Goal: Transaction & Acquisition: Purchase product/service

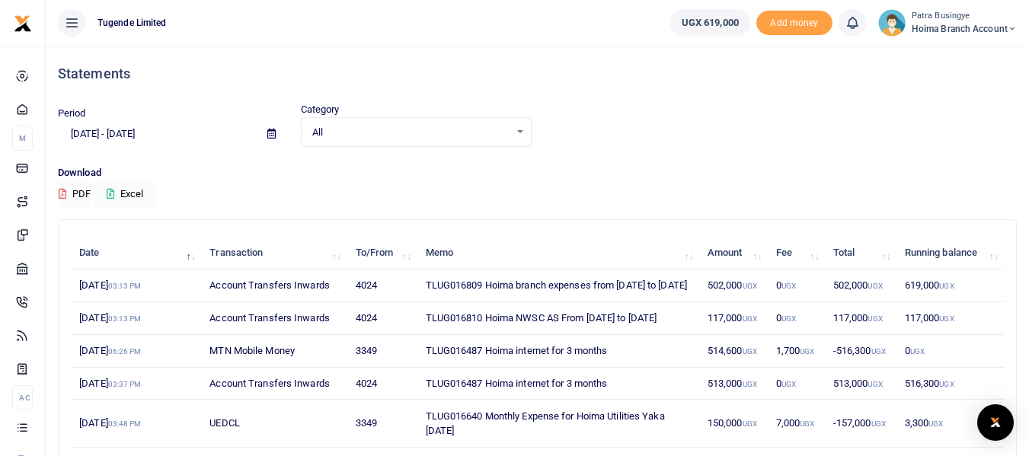
drag, startPoint x: 420, startPoint y: 334, endPoint x: 689, endPoint y: 326, distance: 269.0
click at [689, 326] on td "TLUG016810 Hoima NWSC AS From 07th to 8th sept 2025" at bounding box center [558, 318] width 282 height 33
copy td "TLUG016810 Hoima NWSC AS From 07th to 8th sept 2025"
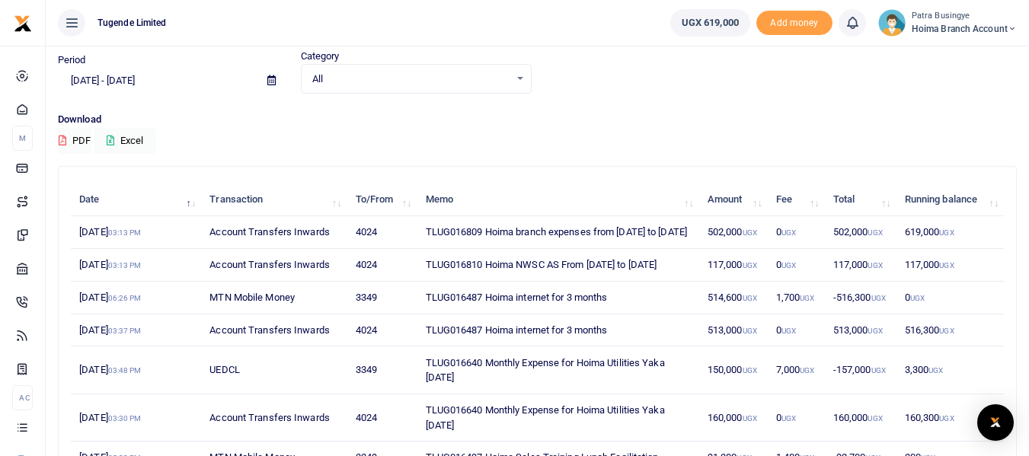
scroll to position [76, 0]
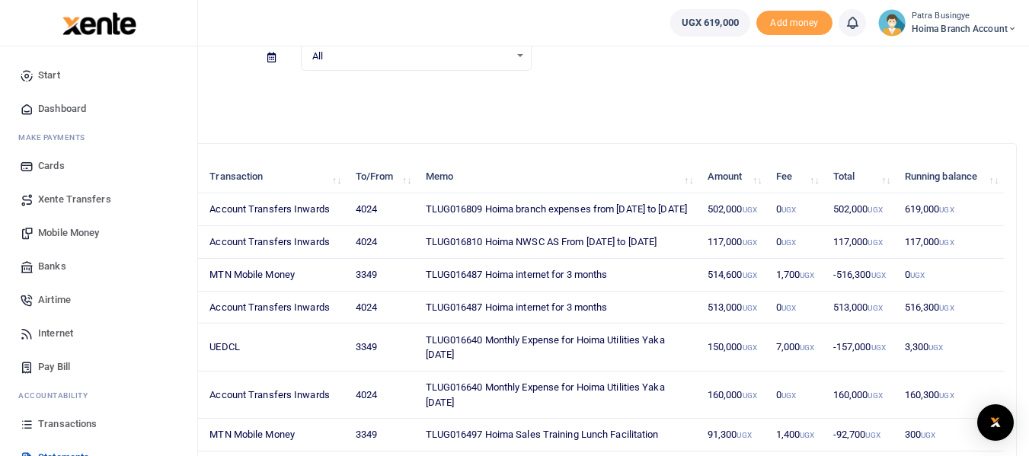
click at [53, 364] on span "Pay Bill" at bounding box center [54, 367] width 32 height 15
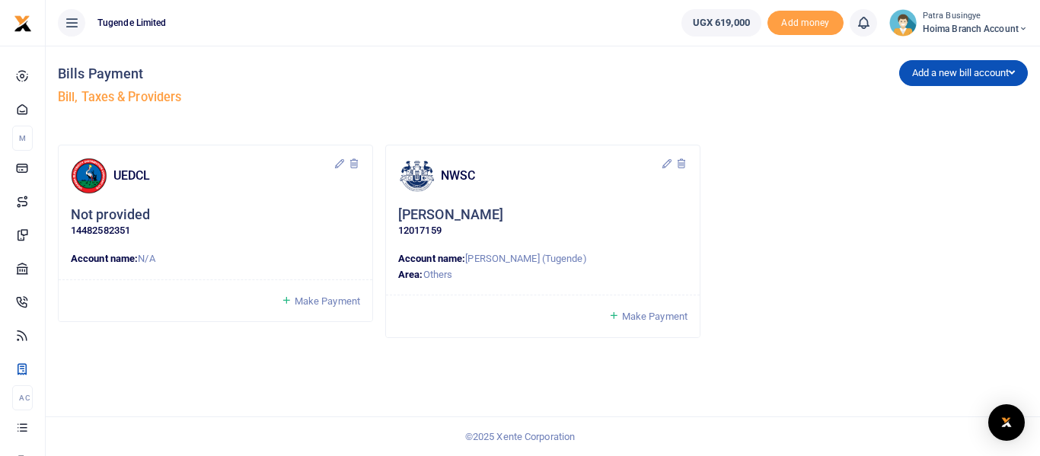
click at [648, 315] on span "Make Payment" at bounding box center [655, 316] width 66 height 11
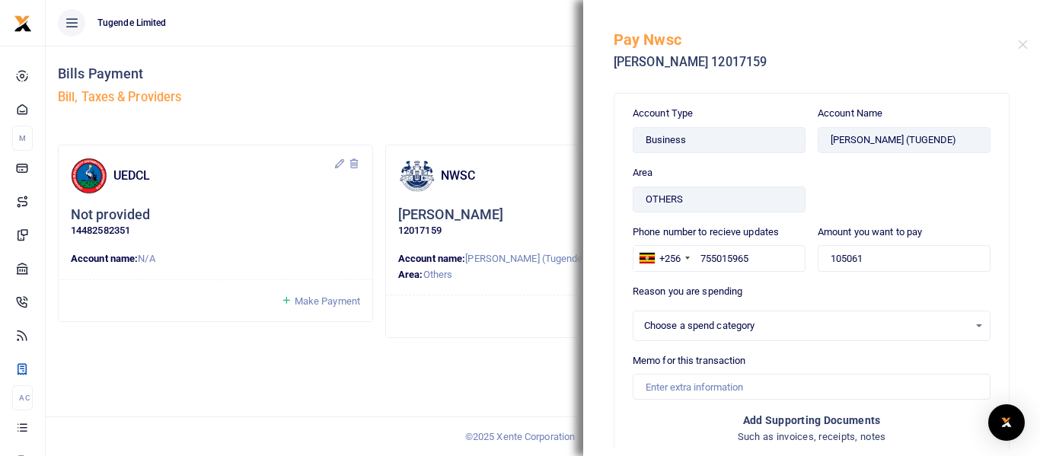
select select
drag, startPoint x: 882, startPoint y: 257, endPoint x: 823, endPoint y: 264, distance: 59.0
click at [823, 264] on input "105061" at bounding box center [904, 258] width 173 height 26
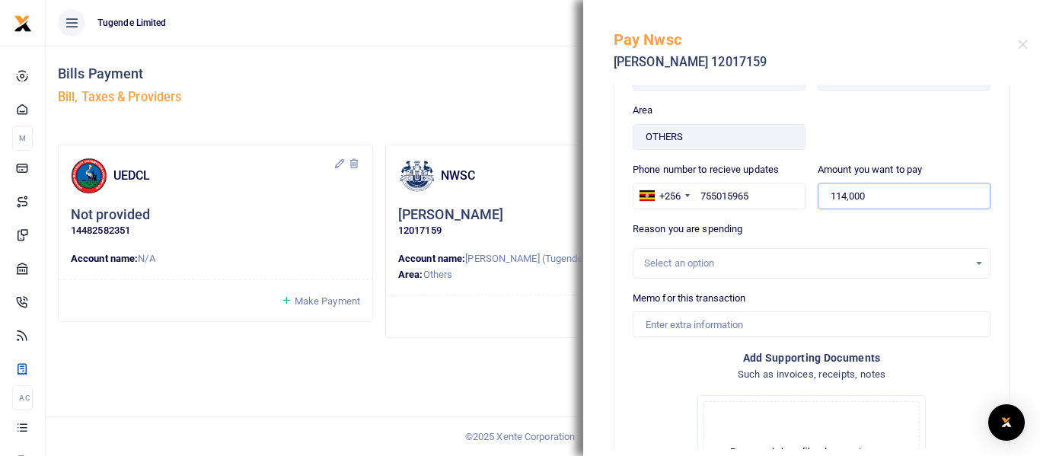
scroll to position [62, 0]
type input "114,000"
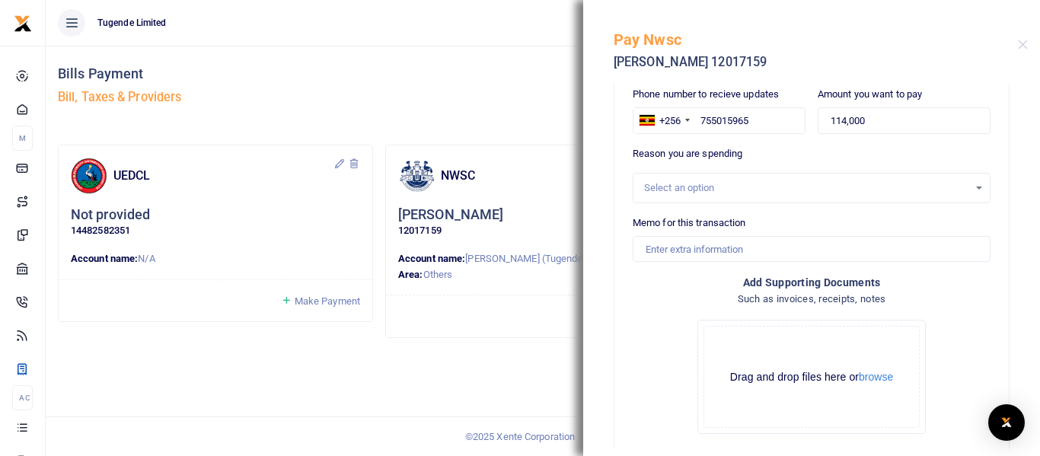
click at [693, 190] on div "Select an option" at bounding box center [806, 188] width 324 height 15
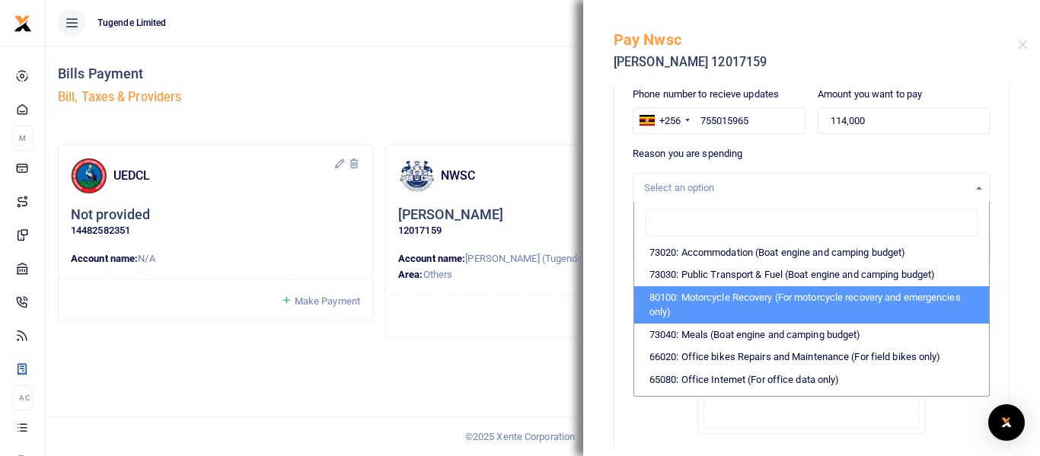
scroll to position [229, 0]
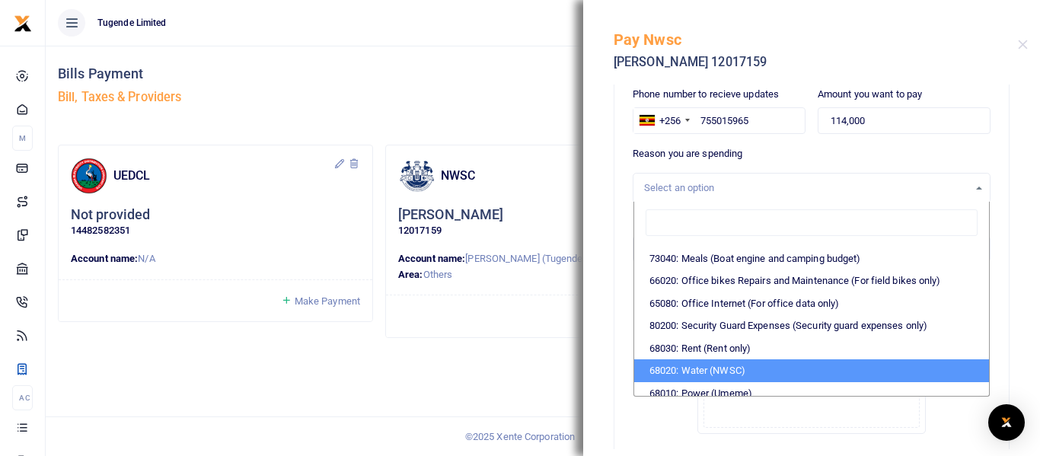
click at [726, 379] on li "68020: Water (NWSC)" at bounding box center [811, 371] width 355 height 23
select select "38"
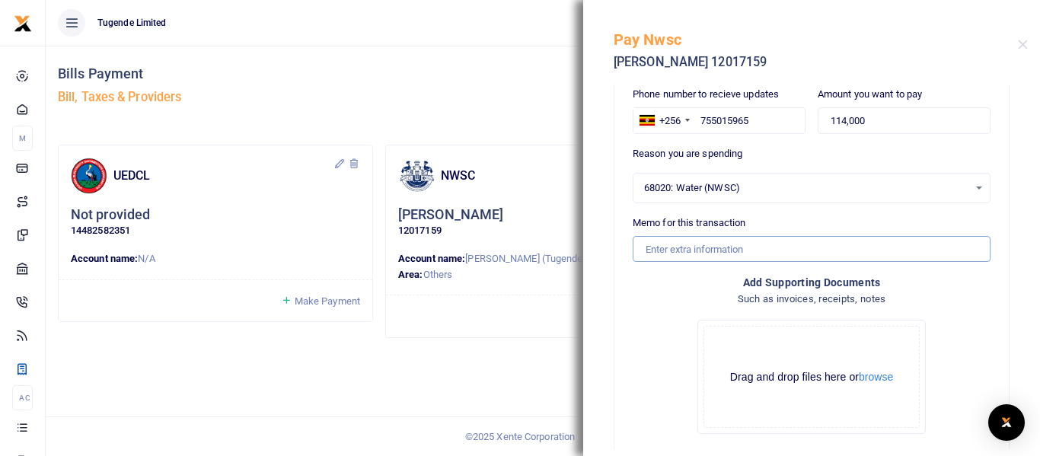
click at [655, 248] on input "Memo for this transaction" at bounding box center [812, 249] width 358 height 26
paste input "TLUG016810 Hoima NWSC AS From 07th to 8th sept 2025"
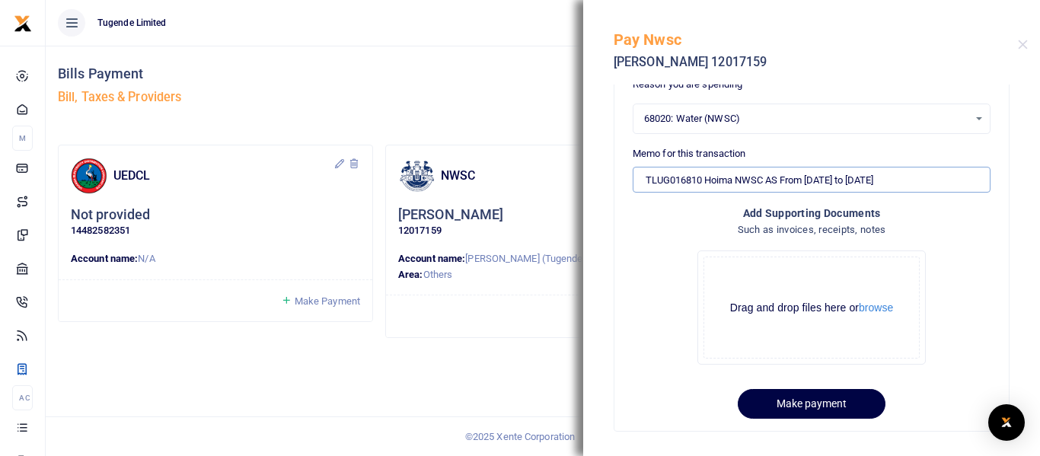
scroll to position [214, 0]
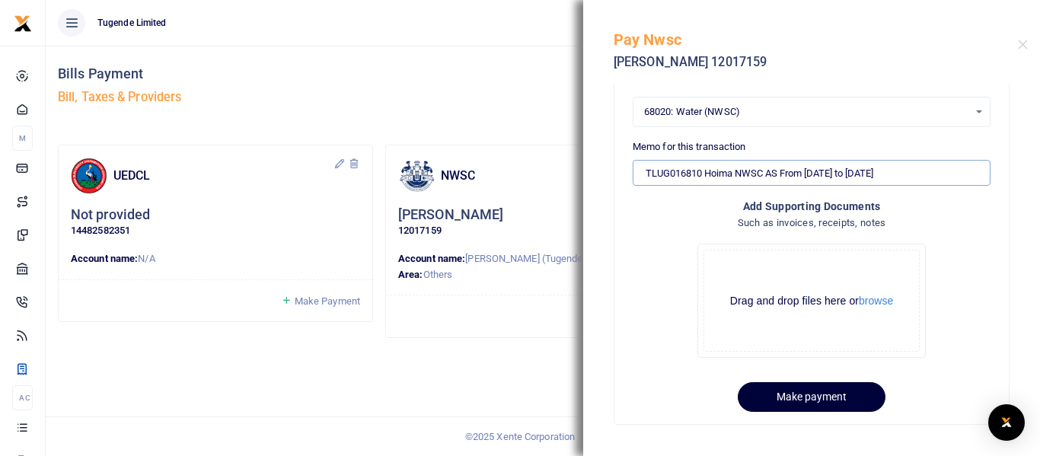
type input "TLUG016810 Hoima NWSC AS From 07th to 8th sept 2025"
click at [783, 404] on button "Make payment" at bounding box center [812, 397] width 148 height 30
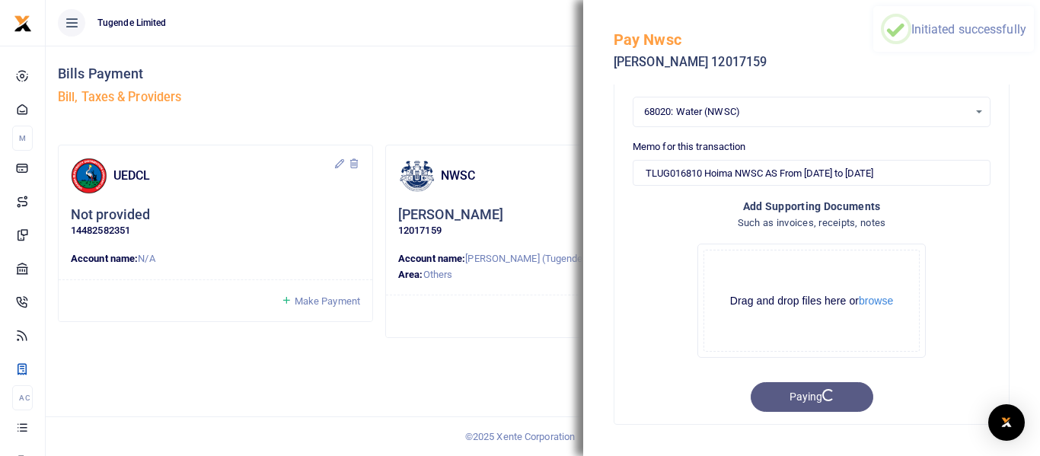
scroll to position [0, 0]
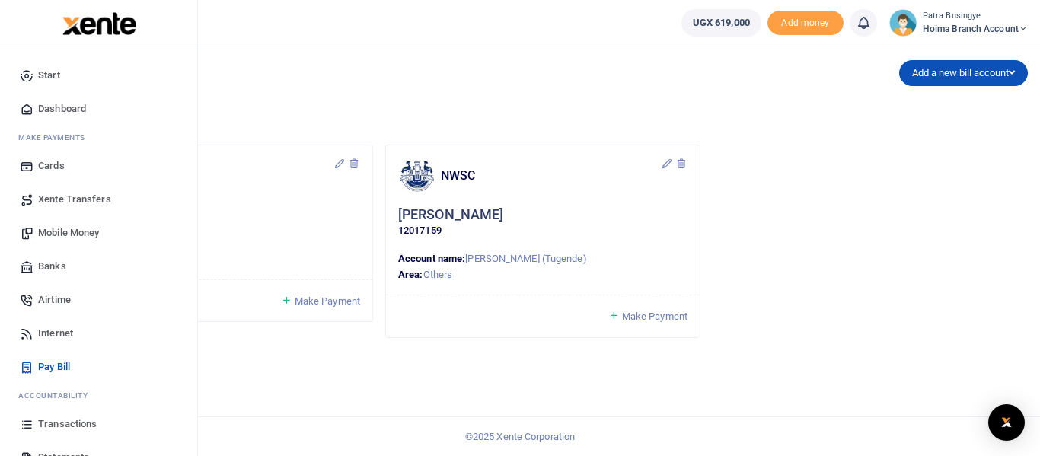
click at [49, 234] on span "Mobile Money" at bounding box center [68, 232] width 61 height 15
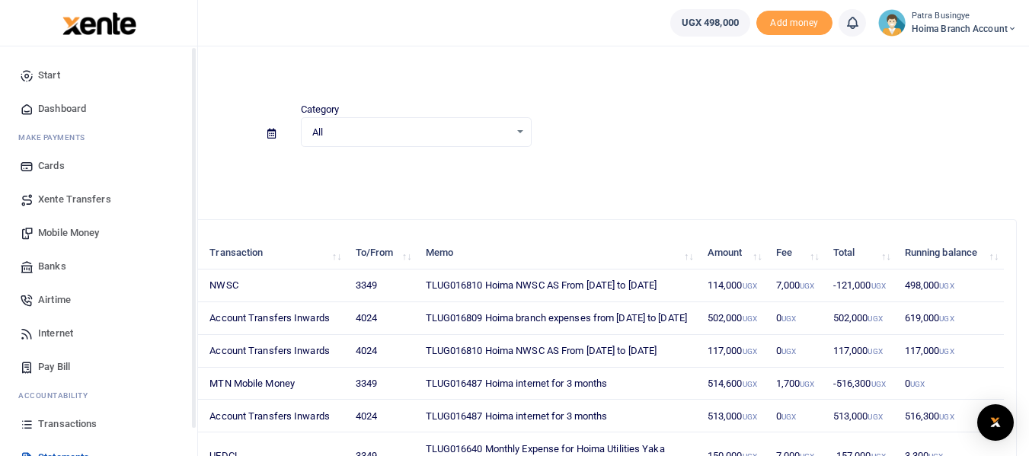
click at [62, 110] on span "Dashboard" at bounding box center [62, 108] width 48 height 15
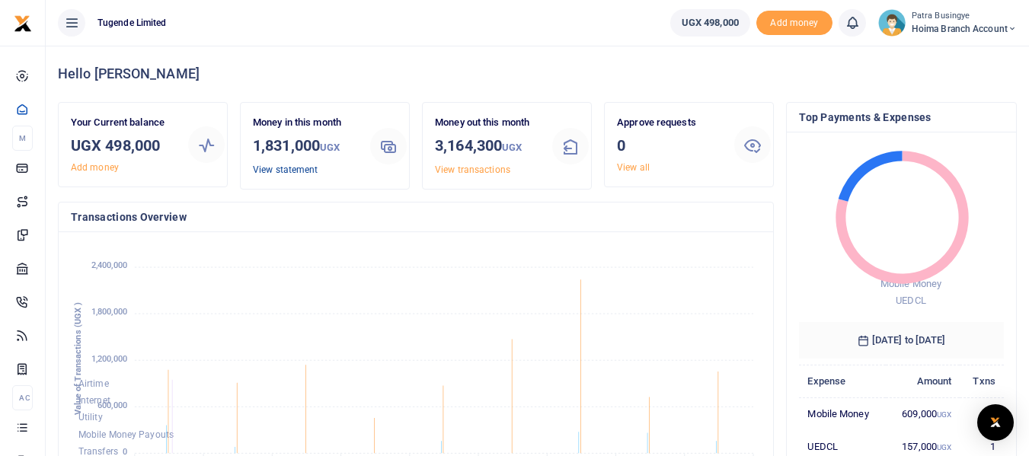
click at [290, 169] on link "View statement" at bounding box center [285, 170] width 65 height 11
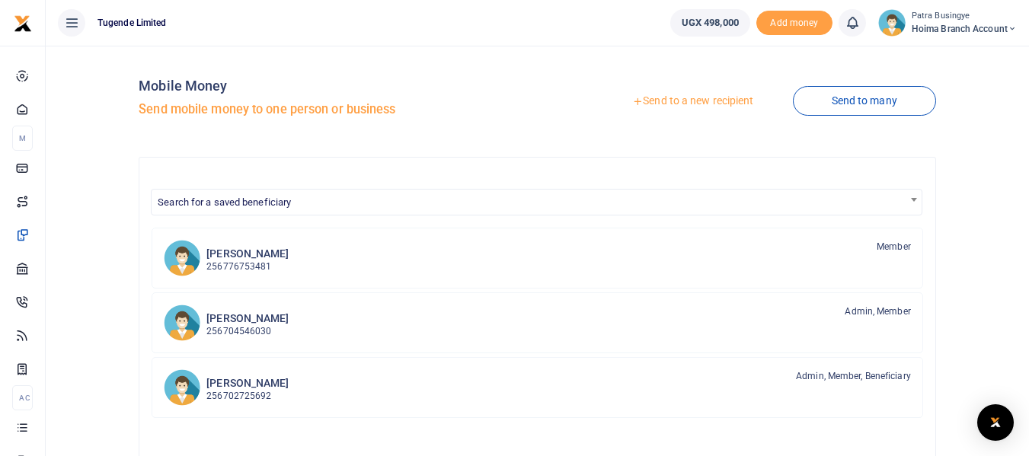
click at [685, 103] on link "Send to a new recipient" at bounding box center [692, 101] width 199 height 27
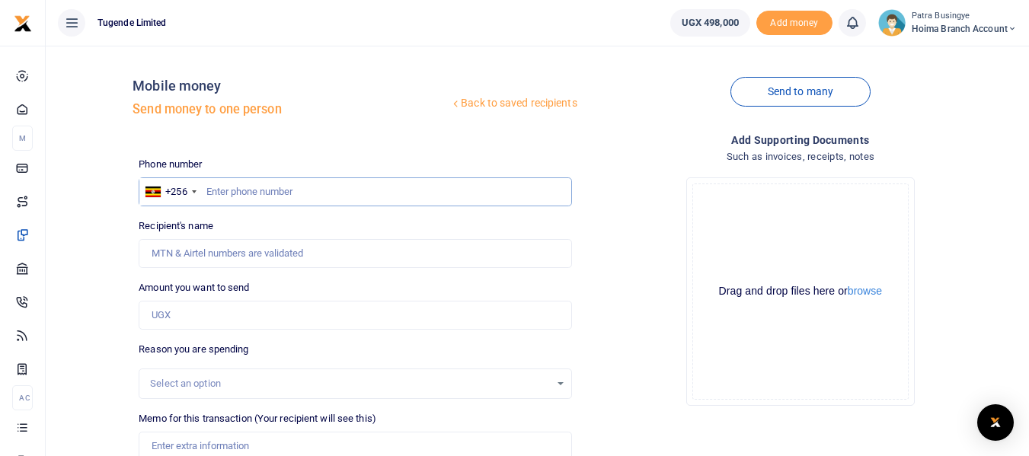
click at [289, 184] on input "text" at bounding box center [355, 191] width 433 height 29
type input "756530365"
type input "Shamila Babirye"
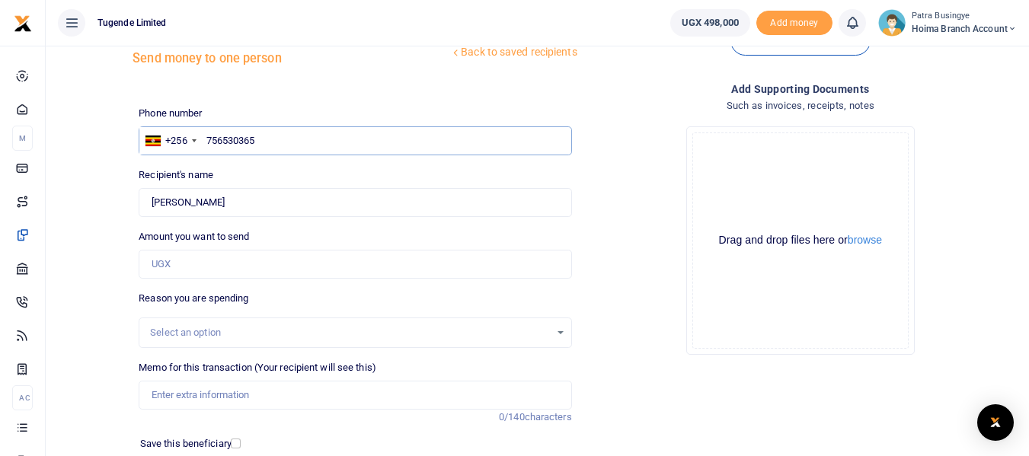
scroll to position [76, 0]
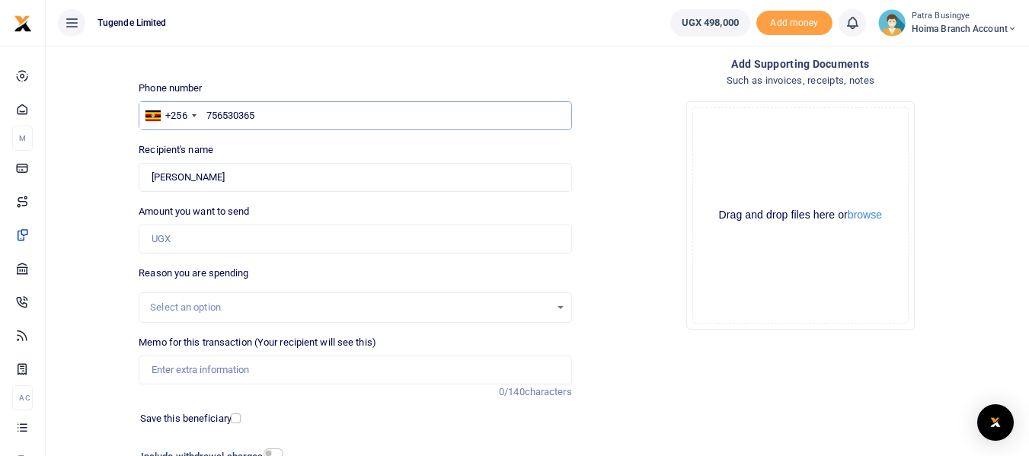
type input "756530365"
click at [187, 233] on input "Amount you want to send" at bounding box center [355, 239] width 433 height 29
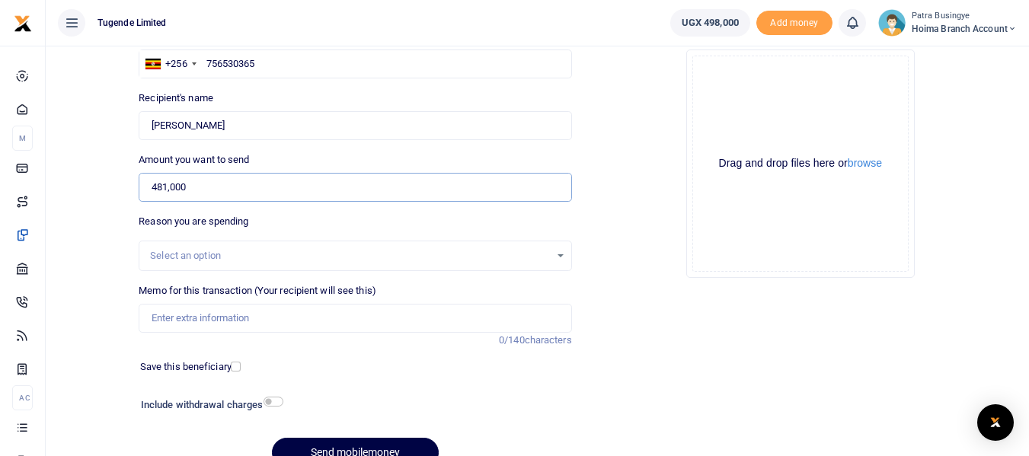
scroll to position [152, 0]
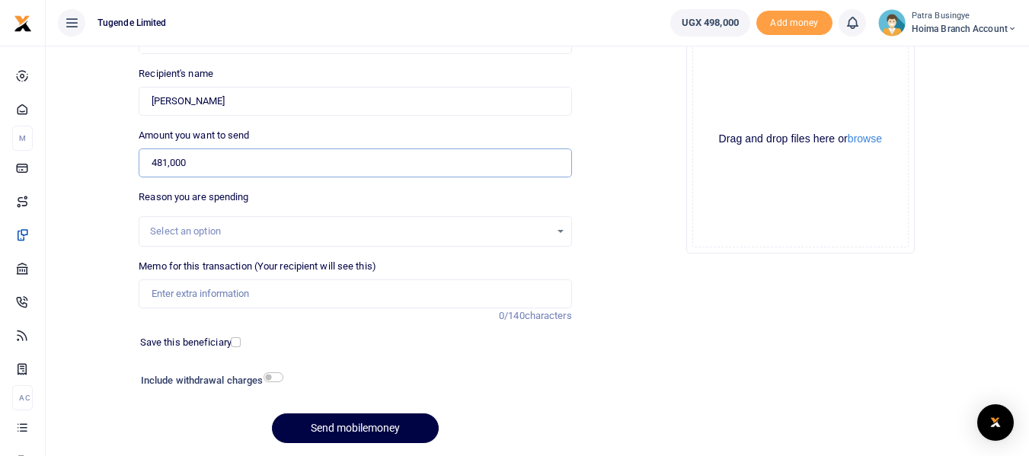
type input "481,000"
click at [182, 228] on div "Select an option" at bounding box center [349, 231] width 399 height 15
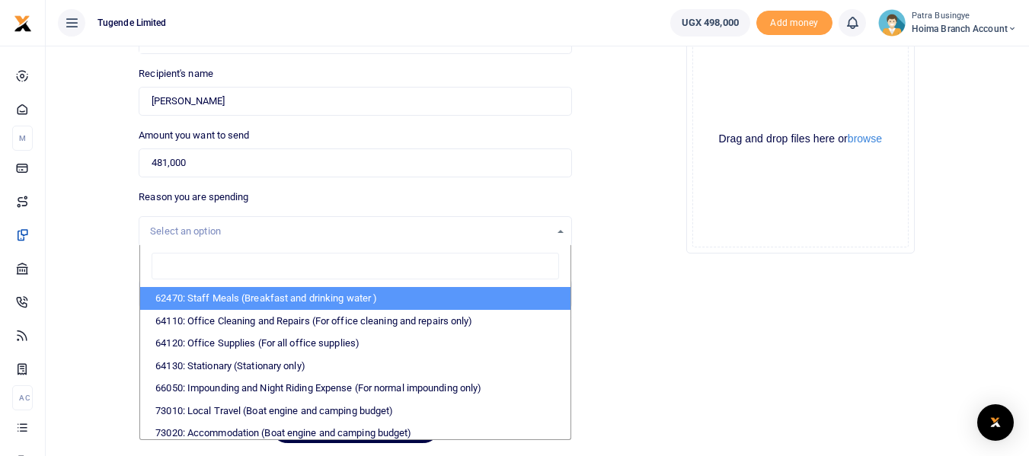
click at [208, 296] on li "62470: Staff Meals (Breakfast and drinking water )" at bounding box center [355, 298] width 430 height 23
select select "23"
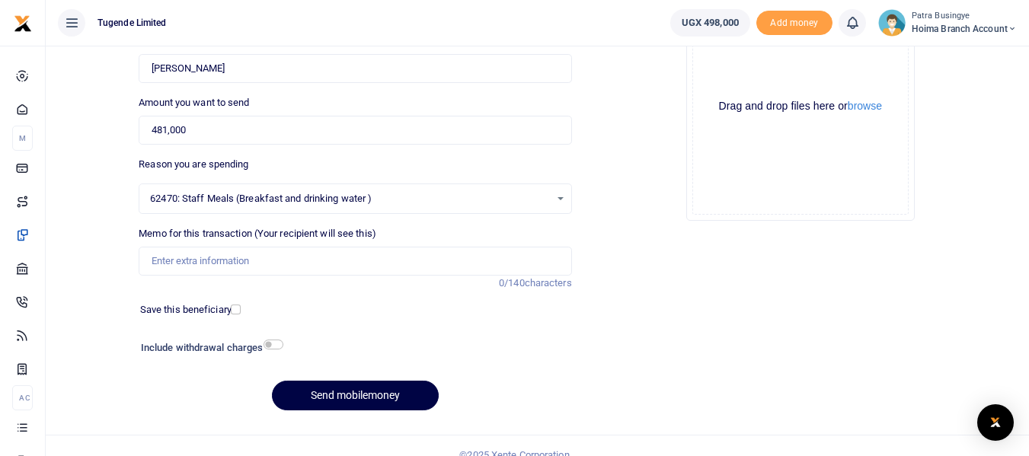
scroll to position [203, 0]
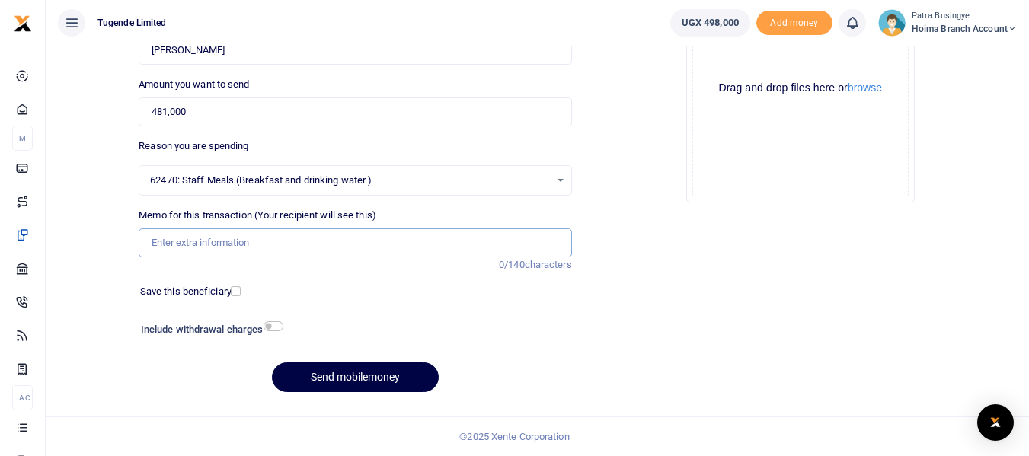
click at [158, 245] on input "Memo for this transaction (Your recipient will see this)" at bounding box center [355, 243] width 433 height 29
paste input "TLUG016809 Hoima branch expenses from 15th to 30th sept 2025"
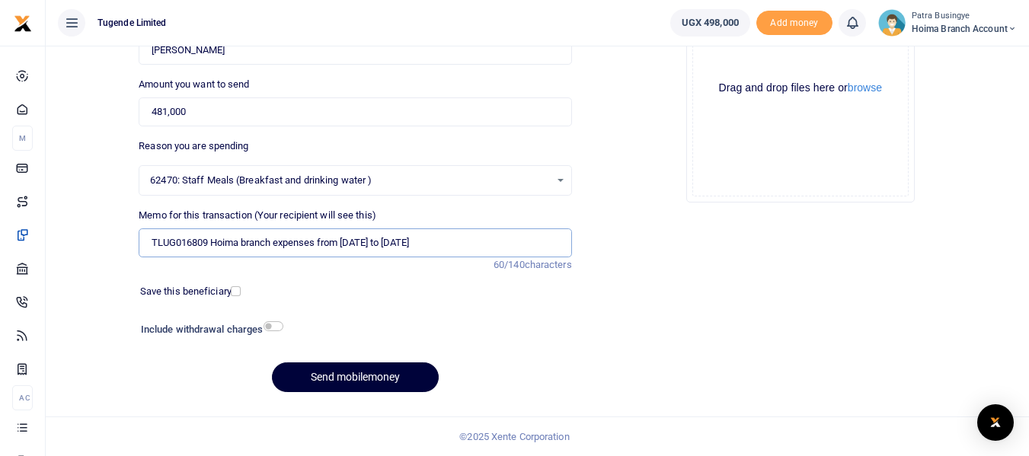
type input "TLUG016809 Hoima branch expenses from 15th to 30th sept 2025"
click at [347, 373] on button "Send mobilemoney" at bounding box center [355, 378] width 167 height 30
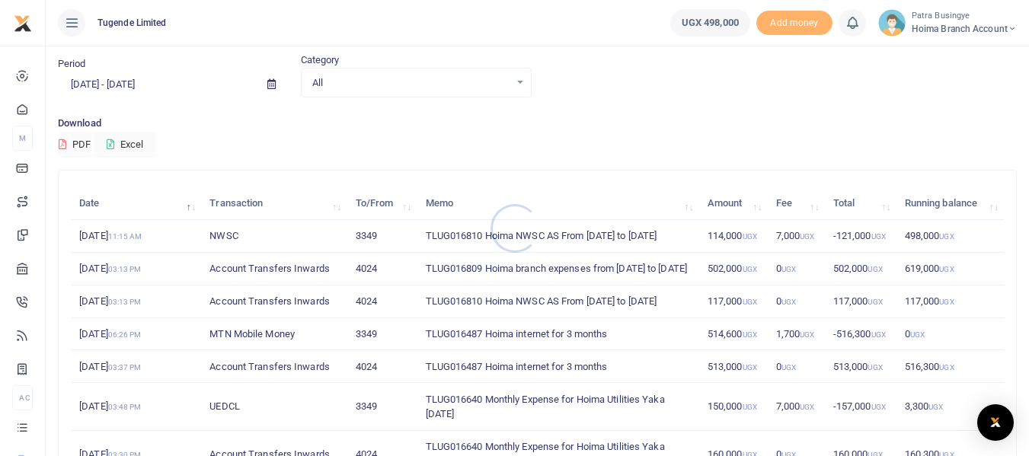
scroll to position [76, 0]
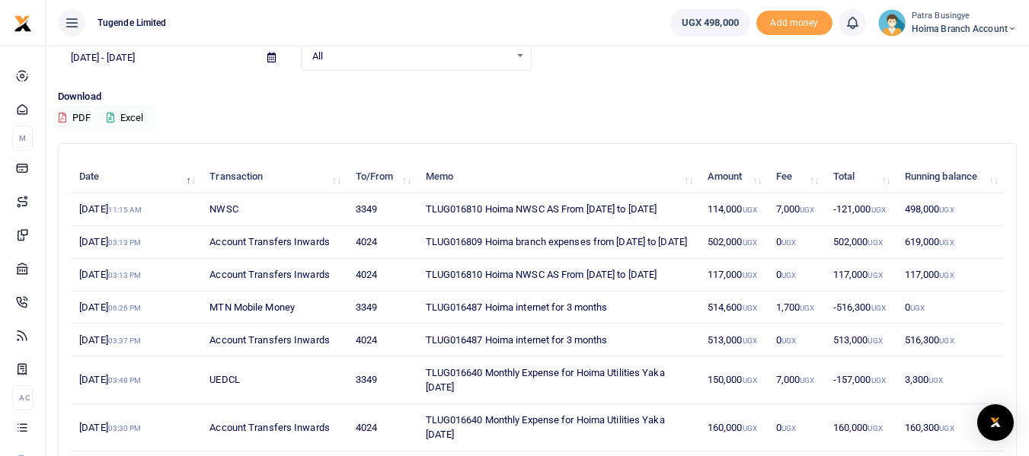
drag, startPoint x: 420, startPoint y: 232, endPoint x: 489, endPoint y: 258, distance: 74.0
click at [489, 258] on td "TLUG016809 Hoima branch expenses from [DATE] to [DATE]" at bounding box center [558, 242] width 282 height 33
copy td "TLUG016809 Hoima branch expenses from [DATE] to [DATE]"
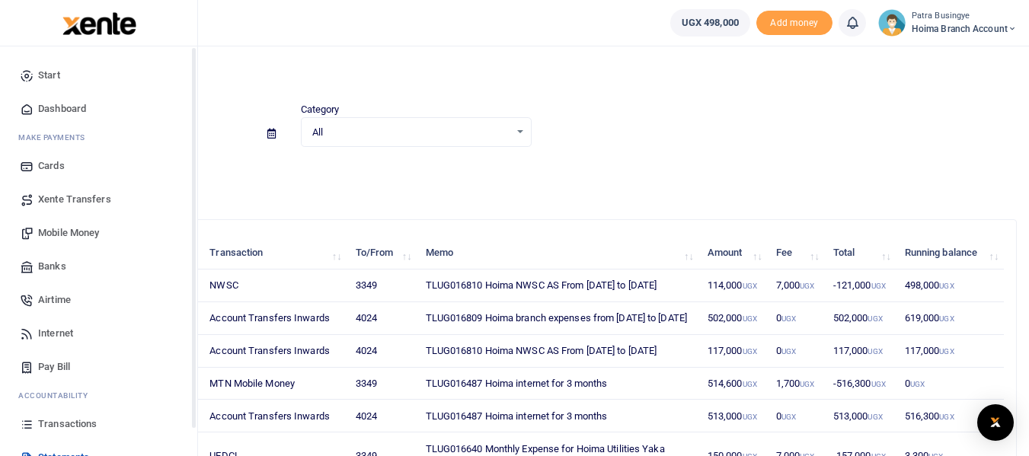
click at [29, 110] on icon at bounding box center [27, 109] width 14 height 14
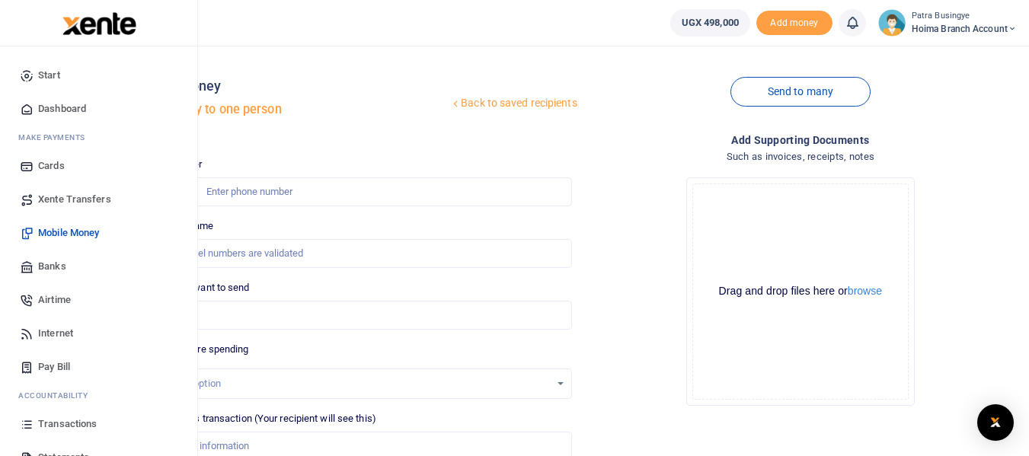
click at [36, 103] on link "Dashboard" at bounding box center [98, 109] width 173 height 34
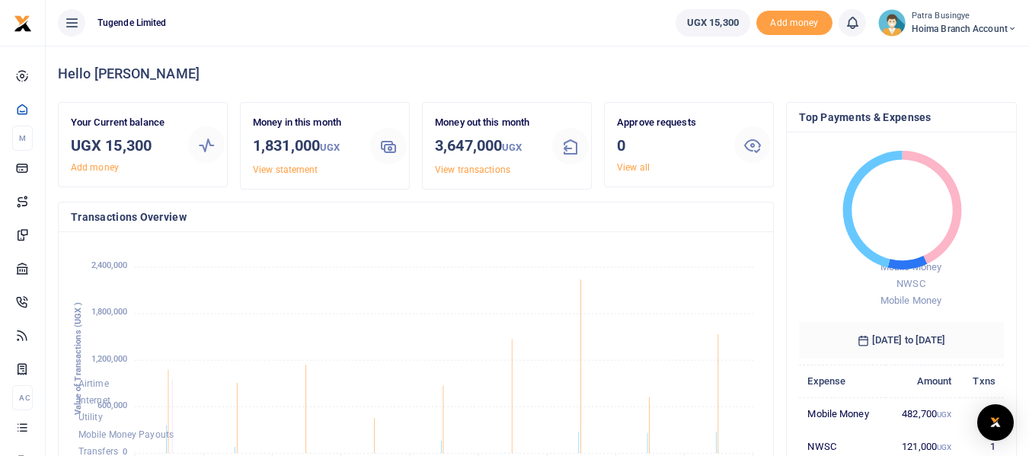
click at [308, 177] on div "Money in this month 1,831,000 UGX View statement" at bounding box center [325, 146] width 168 height 86
click at [303, 174] on link "View statement" at bounding box center [285, 170] width 65 height 11
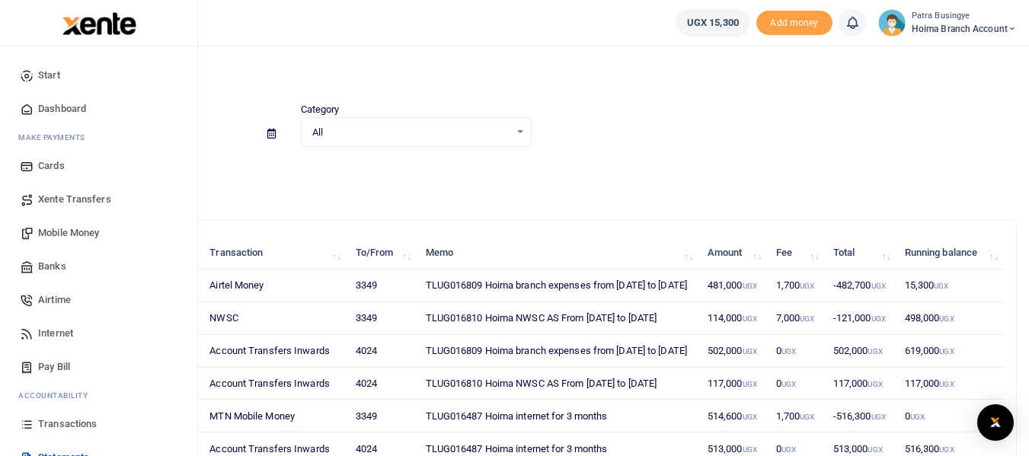
click at [50, 366] on span "Pay Bill" at bounding box center [54, 367] width 32 height 15
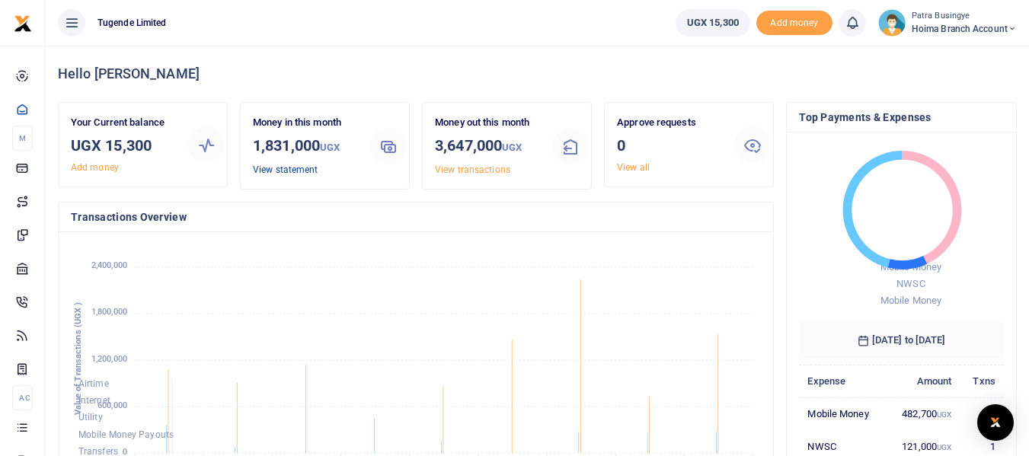
click at [273, 166] on link "View statement" at bounding box center [285, 170] width 65 height 11
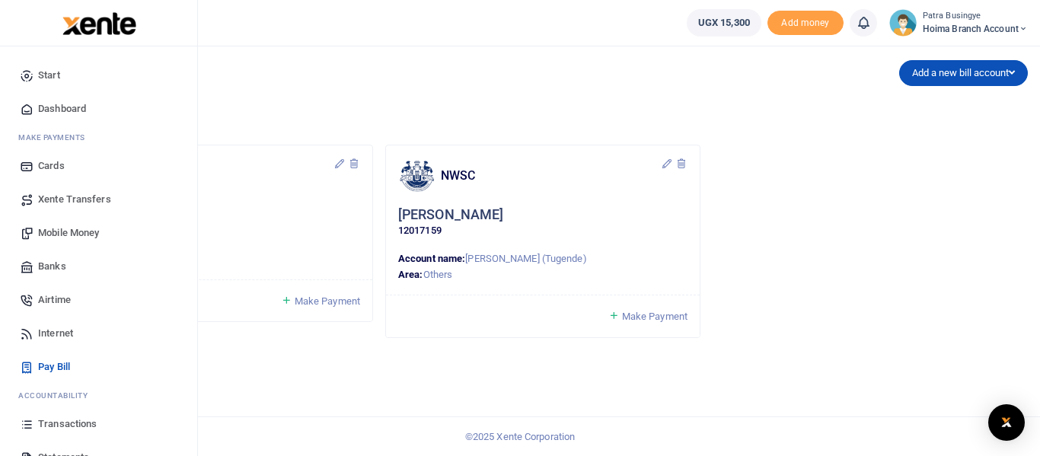
click at [53, 364] on span "Pay Bill" at bounding box center [54, 367] width 32 height 15
click at [48, 232] on span "Mobile Money" at bounding box center [68, 232] width 61 height 15
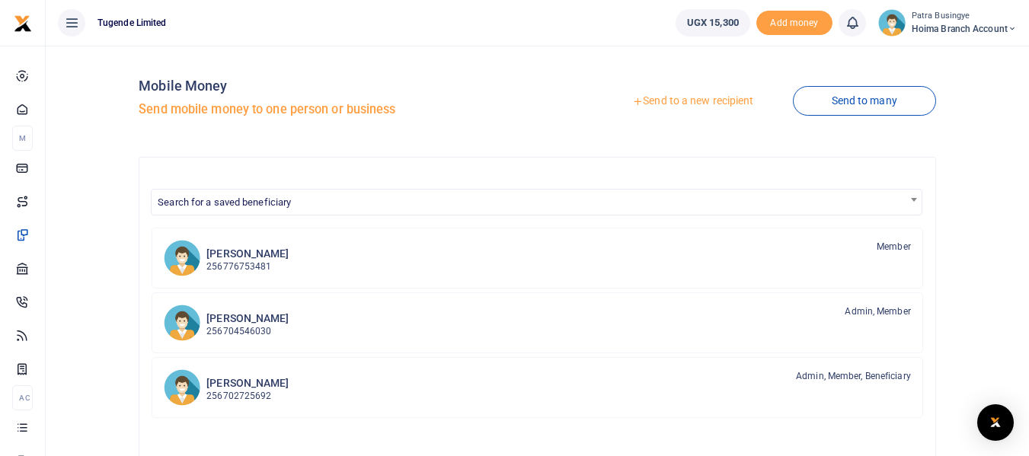
click at [701, 101] on link "Send to a new recipient" at bounding box center [692, 101] width 199 height 27
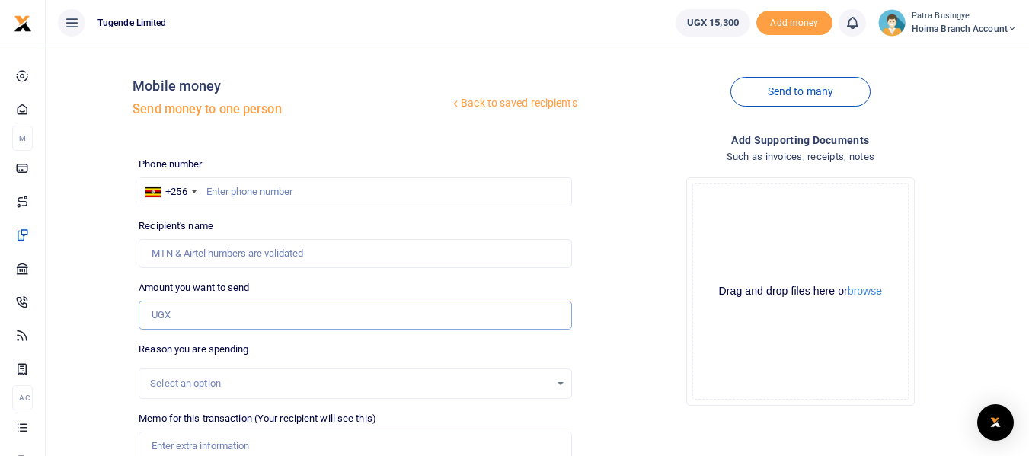
click at [286, 322] on input "Amount you want to send" at bounding box center [355, 315] width 433 height 29
type input "13,900"
click at [215, 195] on input "text" at bounding box center [355, 191] width 433 height 29
type input "756530365"
type input "[PERSON_NAME]"
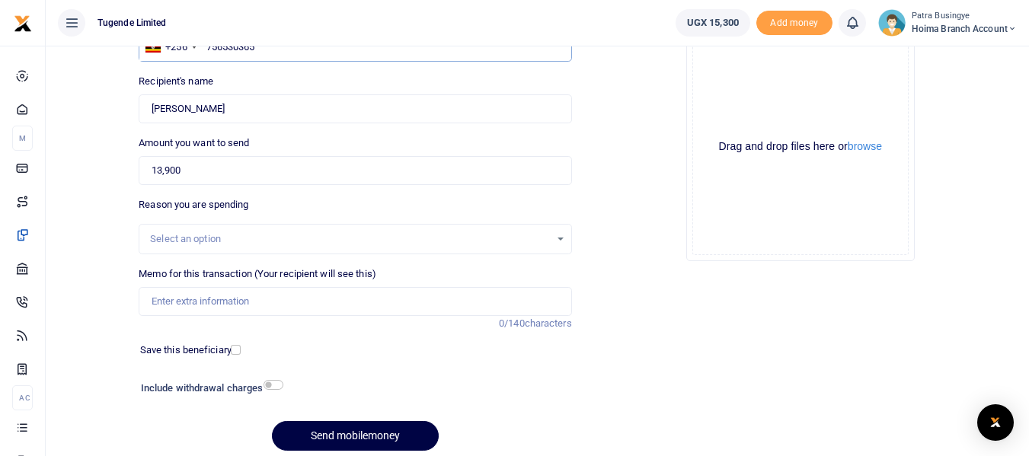
scroll to position [152, 0]
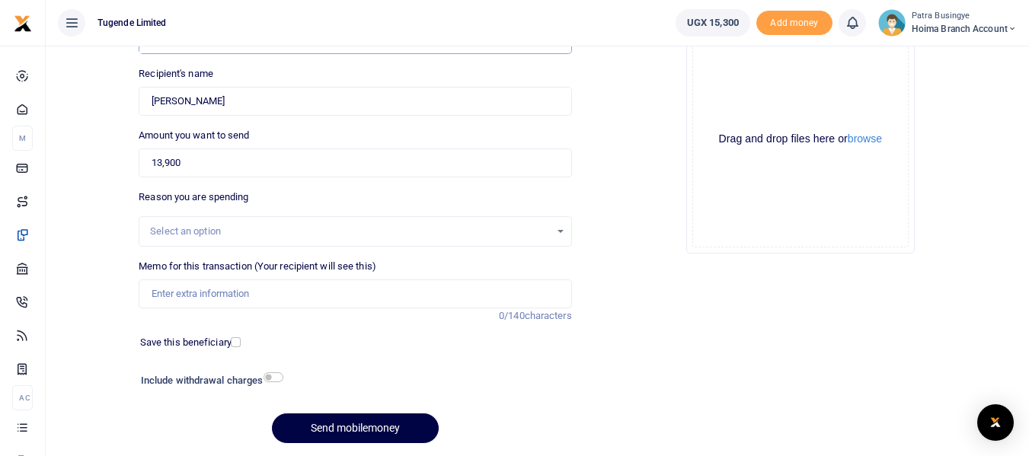
type input "756530365"
click at [232, 233] on div "Select an option" at bounding box center [349, 231] width 399 height 15
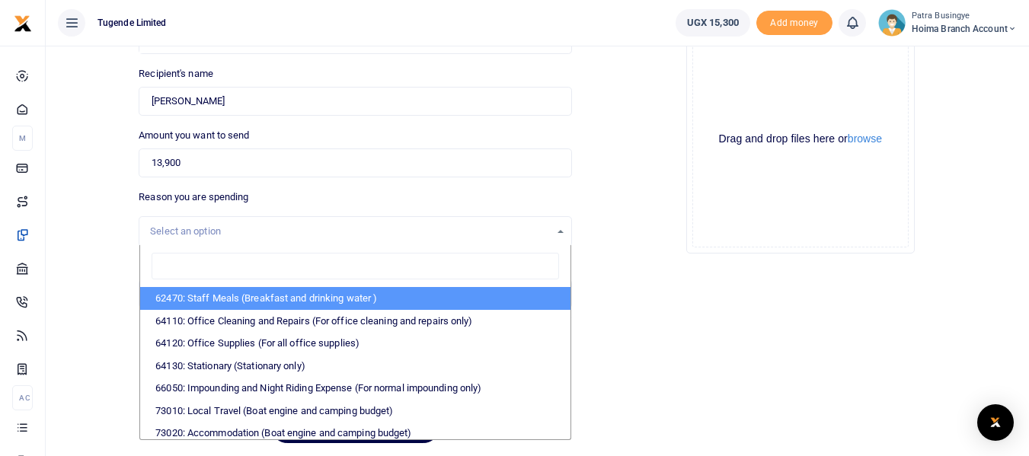
click at [199, 288] on li "62470: Staff Meals (Breakfast and drinking water )" at bounding box center [355, 298] width 430 height 23
select select "23"
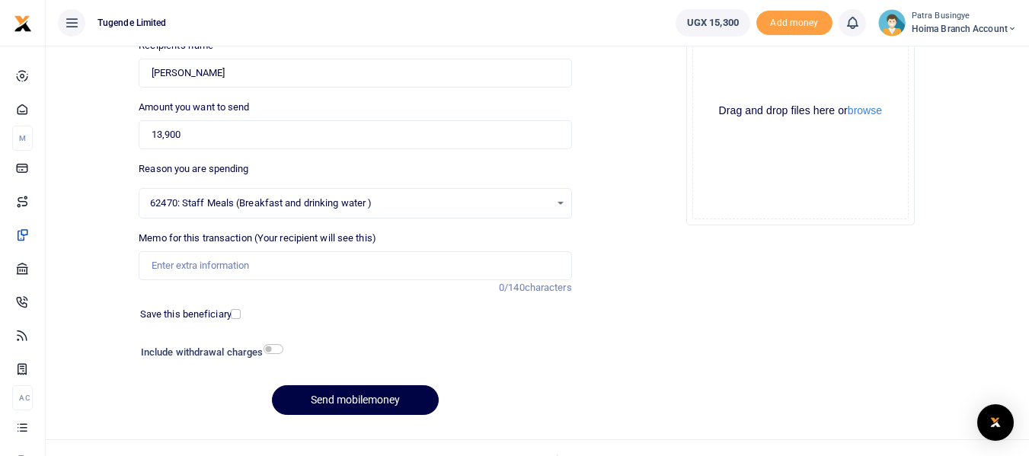
scroll to position [203, 0]
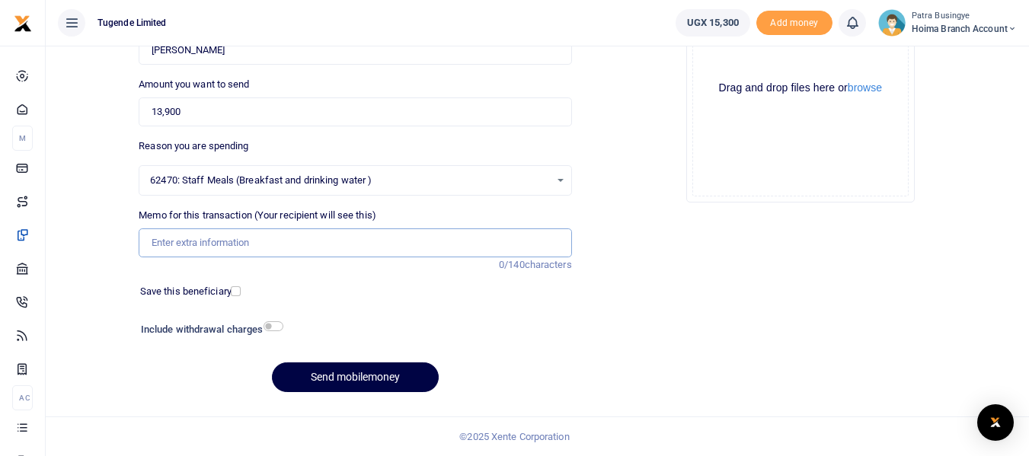
click at [194, 248] on input "Memo for this transaction (Your recipient will see this)" at bounding box center [355, 243] width 433 height 29
click at [203, 241] on input "Memo for this transaction (Your recipient will see this)" at bounding box center [355, 243] width 433 height 29
paste input "TLUG016809 Hoima branch expenses from [DATE] to [DATE]"
click at [165, 244] on input "TLUG016809 Hoima branch expenses from [DATE] to [DATE]" at bounding box center [355, 243] width 433 height 29
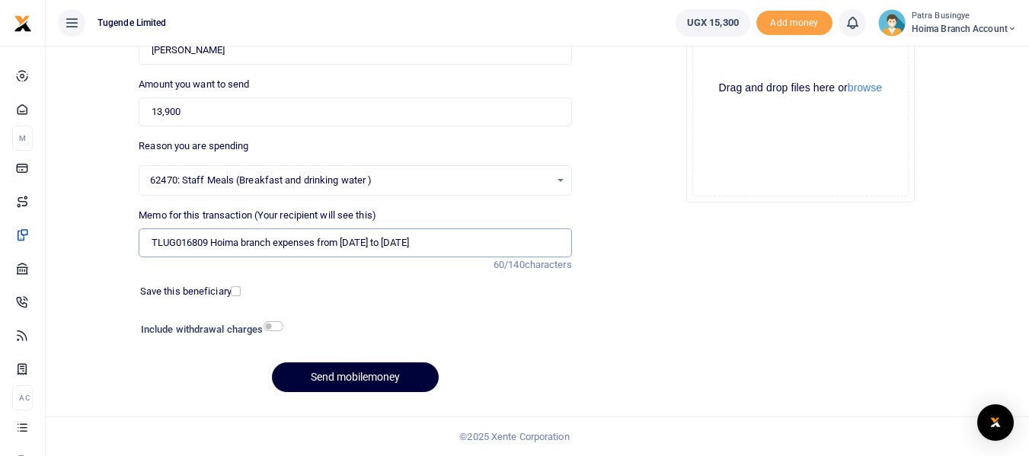
type input "TLUG016809 Hoima branch expenses from [DATE] to [DATE]"
click at [328, 376] on button "Send mobilemoney" at bounding box center [355, 378] width 167 height 30
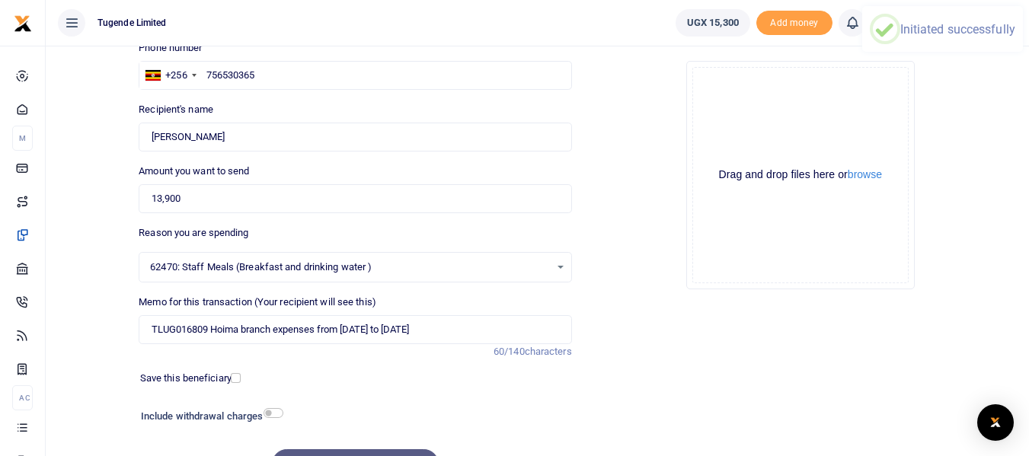
scroll to position [0, 0]
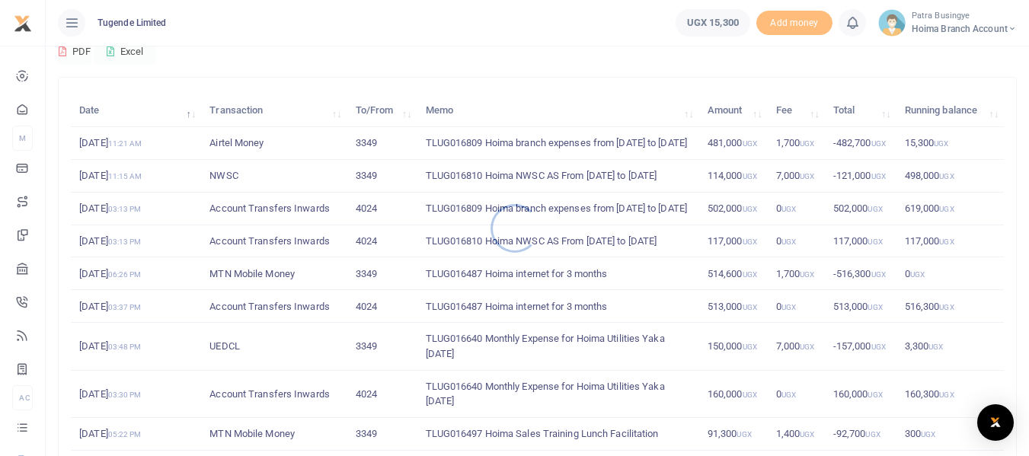
scroll to position [152, 0]
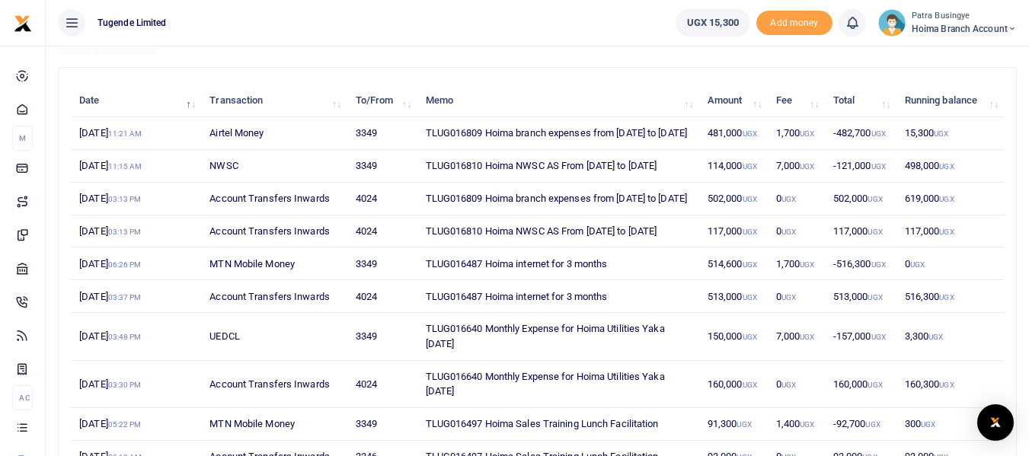
drag, startPoint x: 414, startPoint y: 123, endPoint x: 484, endPoint y: 149, distance: 74.7
click at [484, 149] on tr "29th Sep 2025 11:21 AM Airtel Money 3349 TLUG016809 Hoima branch expenses from …" at bounding box center [537, 133] width 933 height 33
copy tr "TLUG016809 Hoima branch expenses from [DATE] to [DATE]"
